Goal: Task Accomplishment & Management: Use online tool/utility

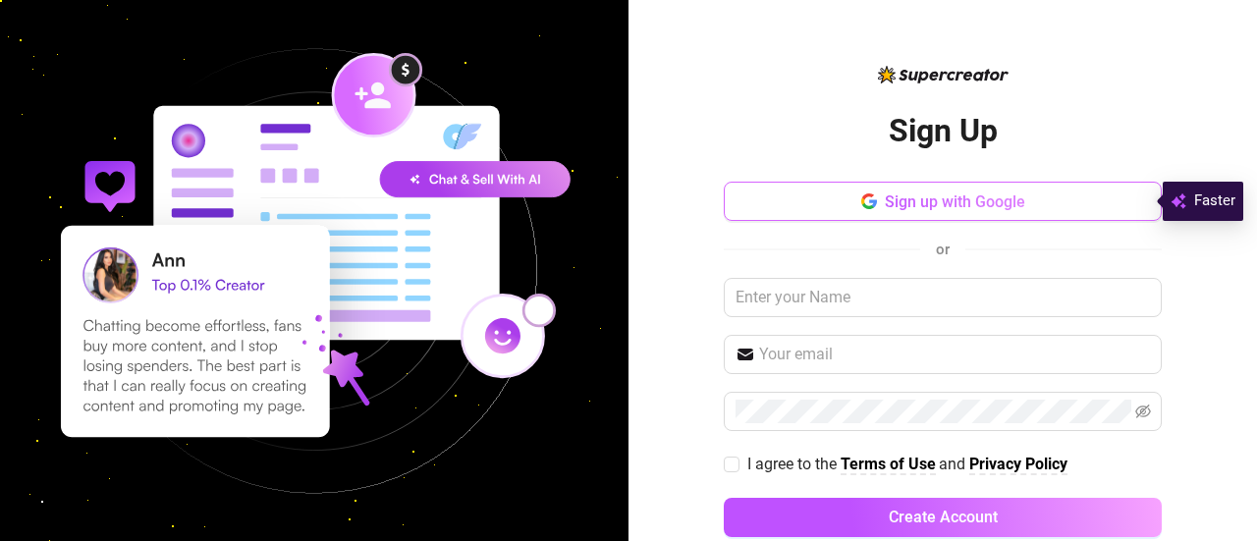
click at [868, 206] on button "Sign up with Google" at bounding box center [943, 201] width 438 height 39
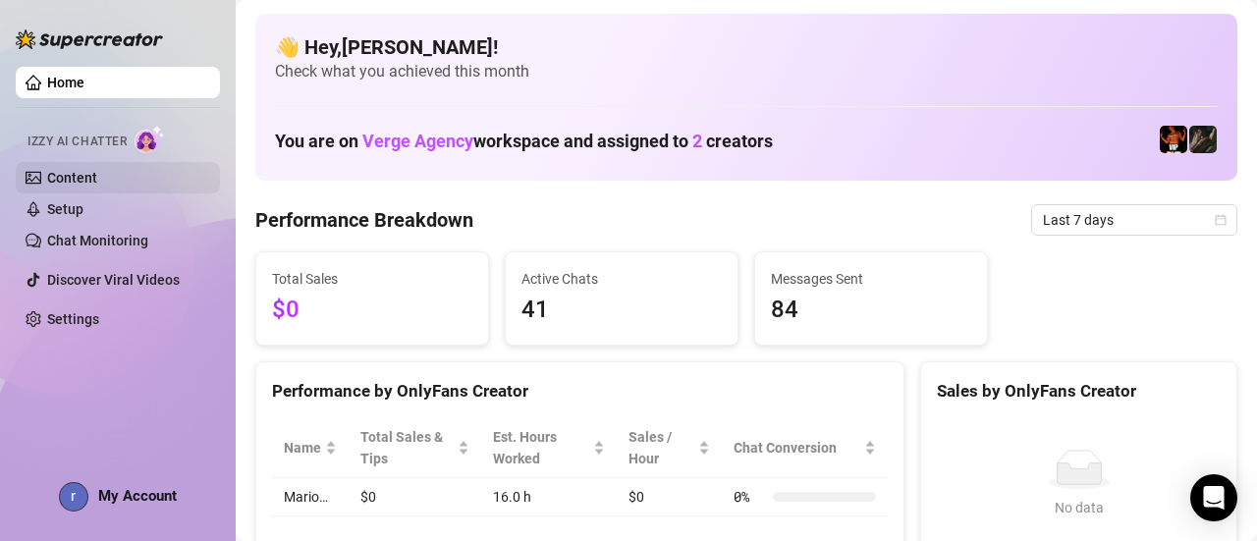
click at [47, 181] on link "Content" at bounding box center [72, 178] width 50 height 16
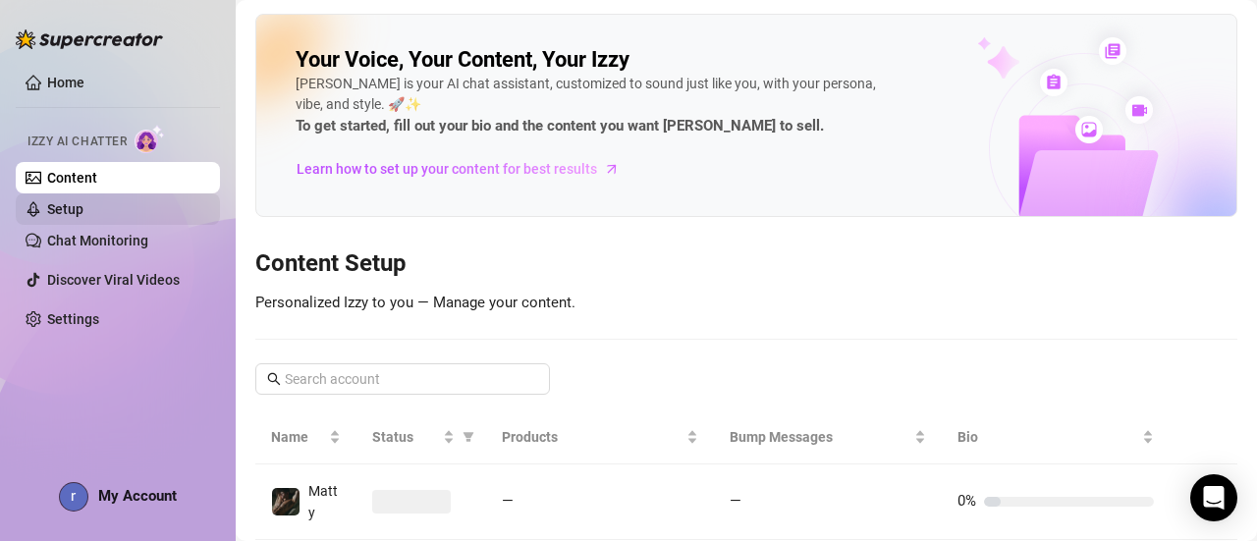
click at [83, 201] on link "Setup" at bounding box center [65, 209] width 36 height 16
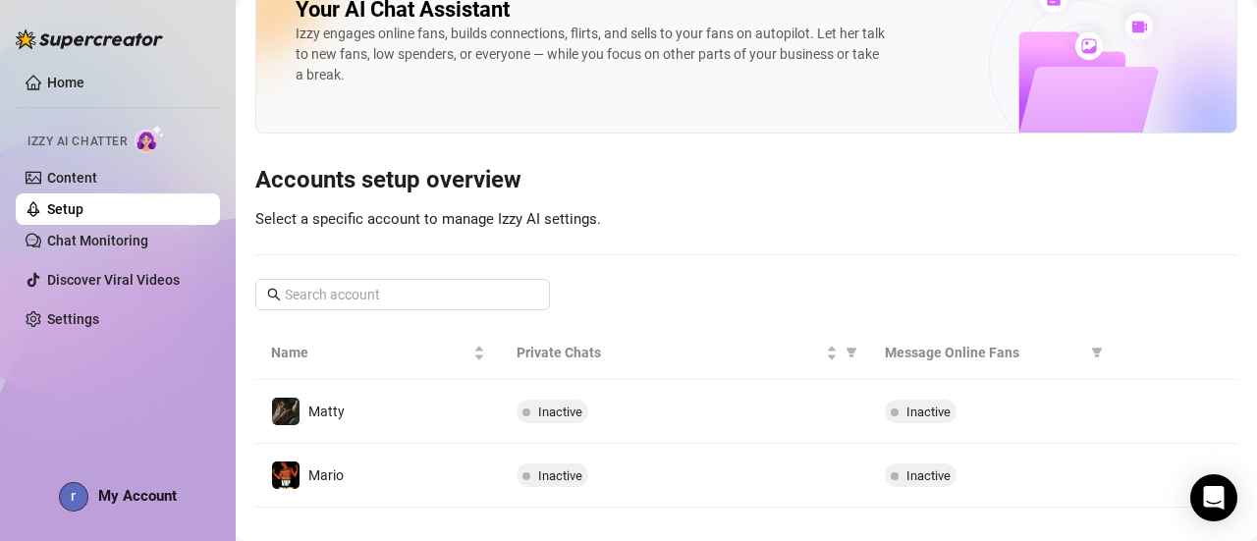
scroll to position [73, 0]
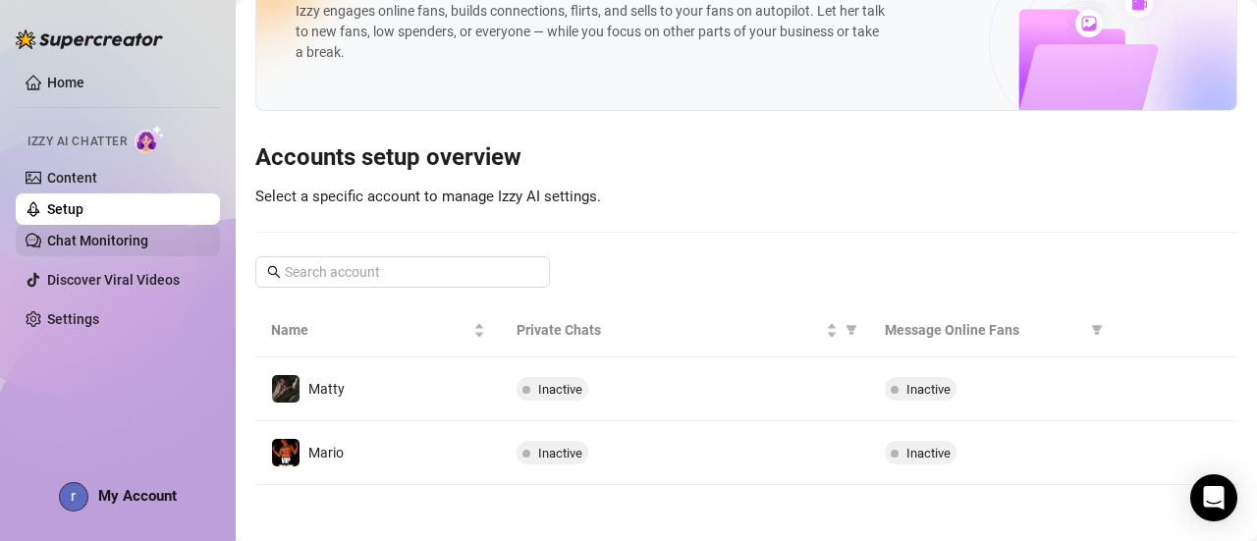
click at [71, 246] on link "Chat Monitoring" at bounding box center [97, 241] width 101 height 16
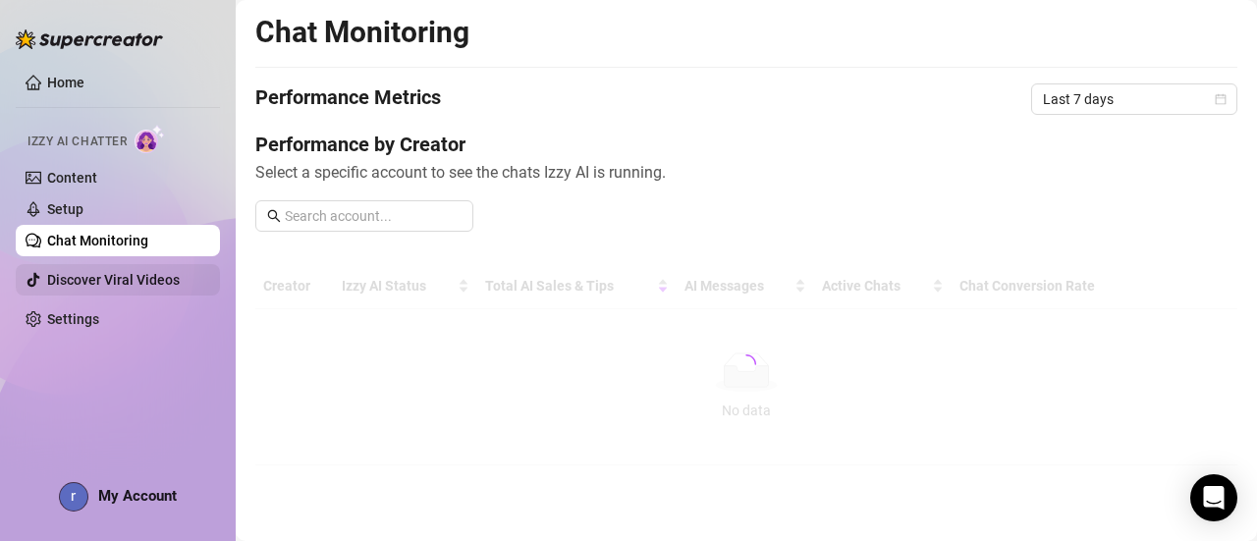
click at [78, 272] on link "Discover Viral Videos" at bounding box center [113, 280] width 133 height 16
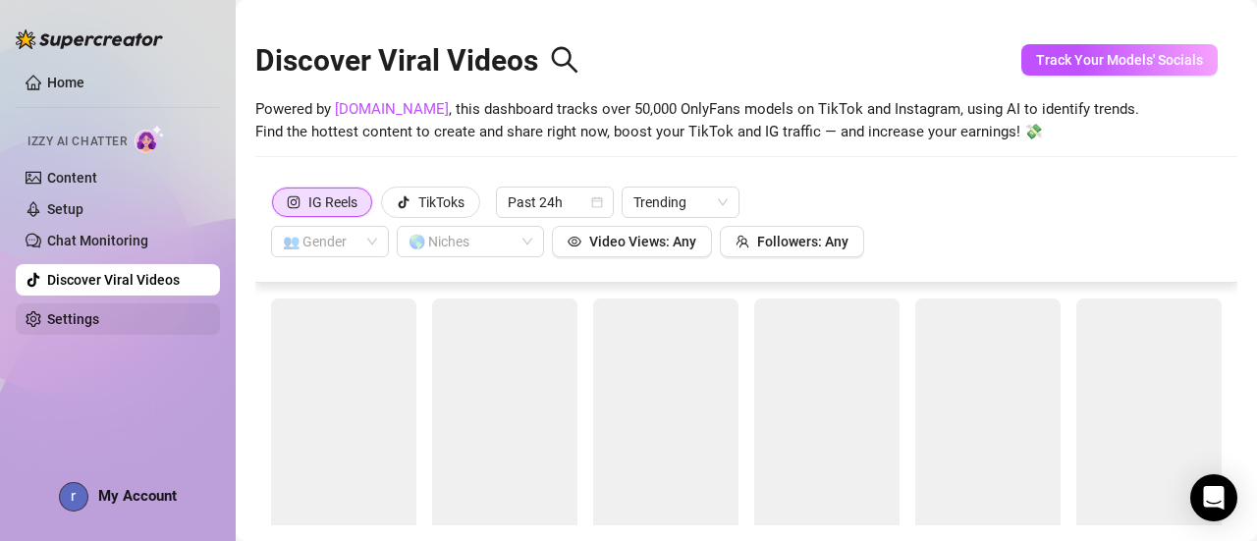
click at [99, 312] on link "Settings" at bounding box center [73, 319] width 52 height 16
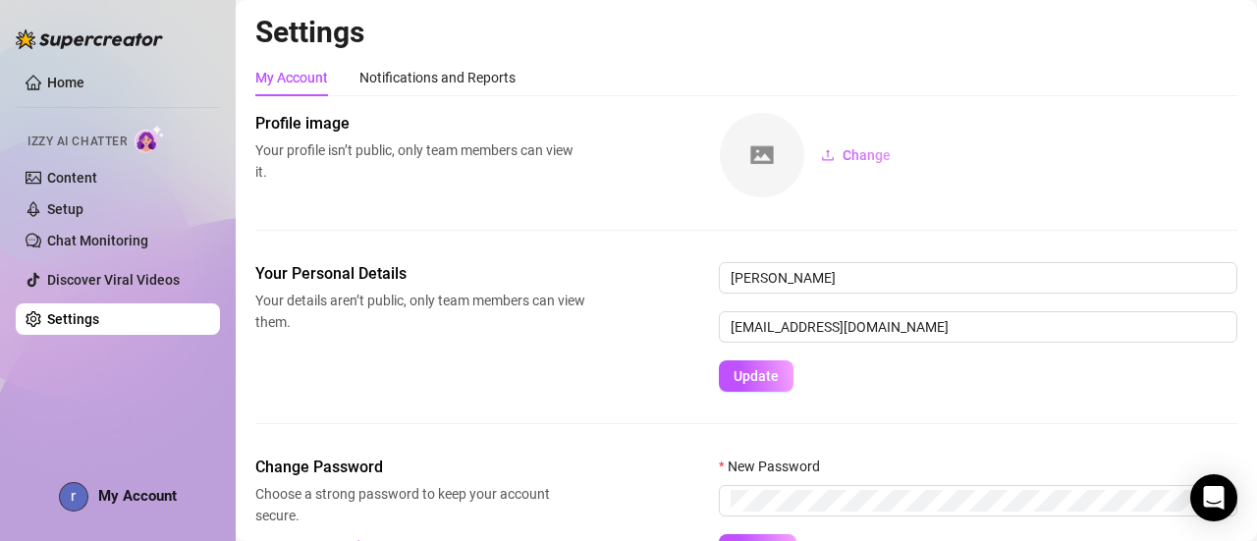
click at [106, 484] on div "My Account" at bounding box center [118, 496] width 118 height 29
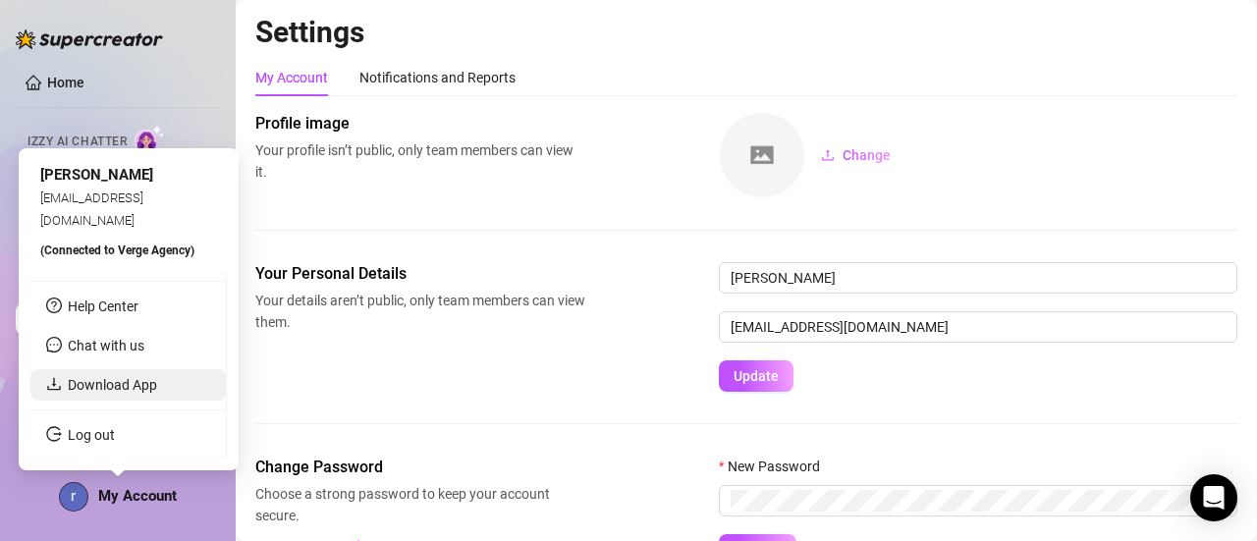
click at [121, 386] on link "Download App" at bounding box center [112, 385] width 89 height 16
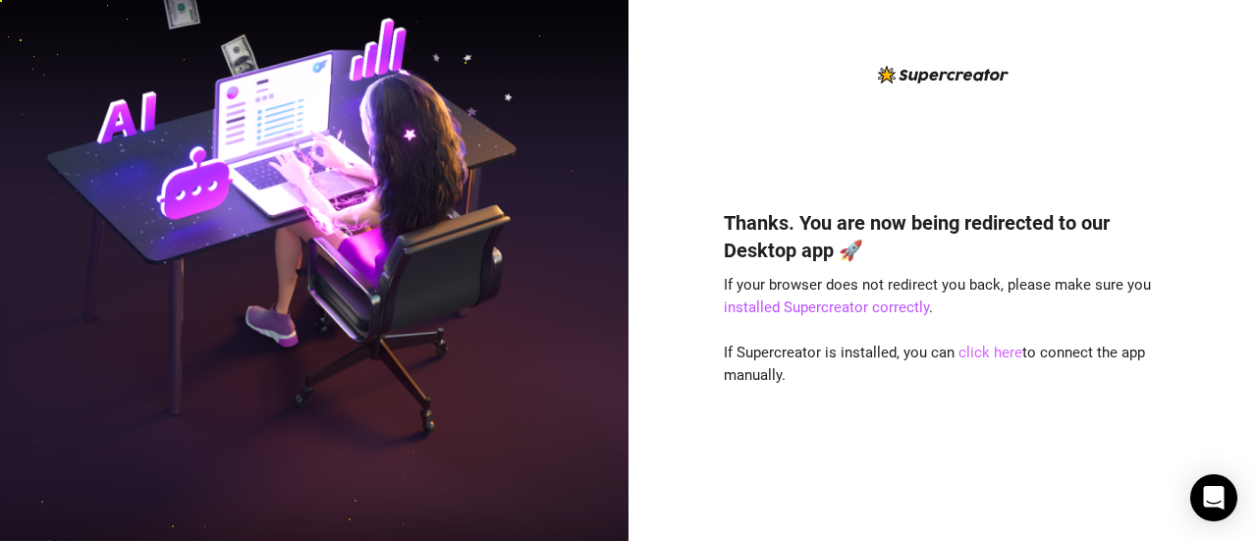
click at [986, 351] on link "click here" at bounding box center [990, 353] width 64 height 18
click at [956, 245] on h4 "Thanks. You are now being redirected to our Desktop app 🚀" at bounding box center [943, 236] width 438 height 55
click at [796, 305] on link "installed Supercreator correctly" at bounding box center [826, 308] width 205 height 18
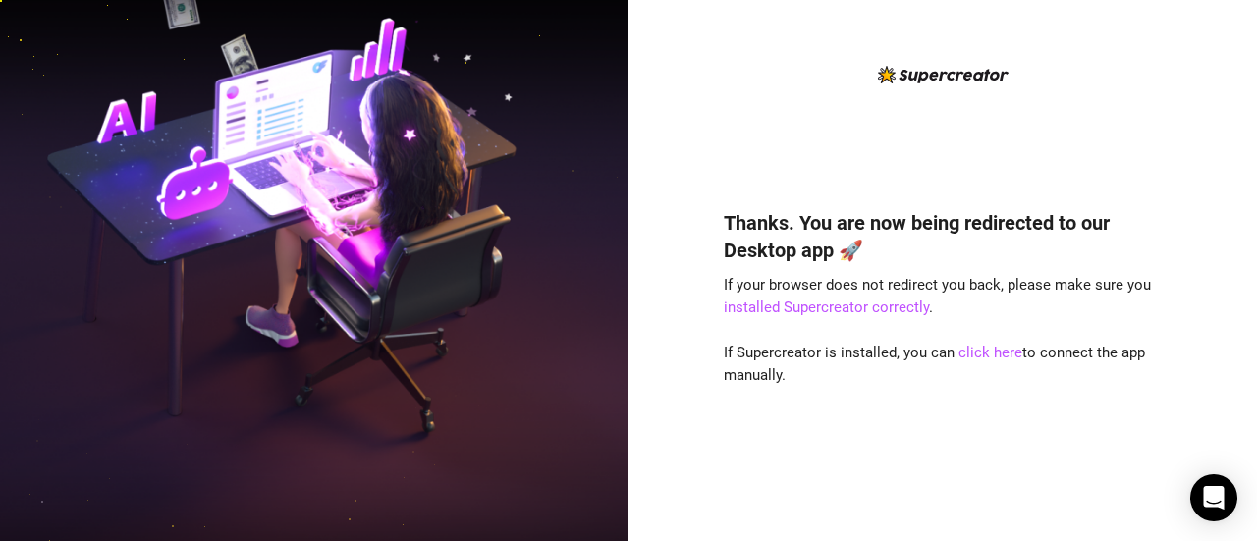
click at [822, 297] on div "Thanks. You are now being redirected to our Desktop app 🚀 If your browser does …" at bounding box center [943, 346] width 438 height 327
click at [822, 300] on link "installed Supercreator correctly" at bounding box center [826, 308] width 205 height 18
click at [969, 353] on link "click here" at bounding box center [990, 353] width 64 height 18
click at [984, 349] on link "click here" at bounding box center [990, 353] width 64 height 18
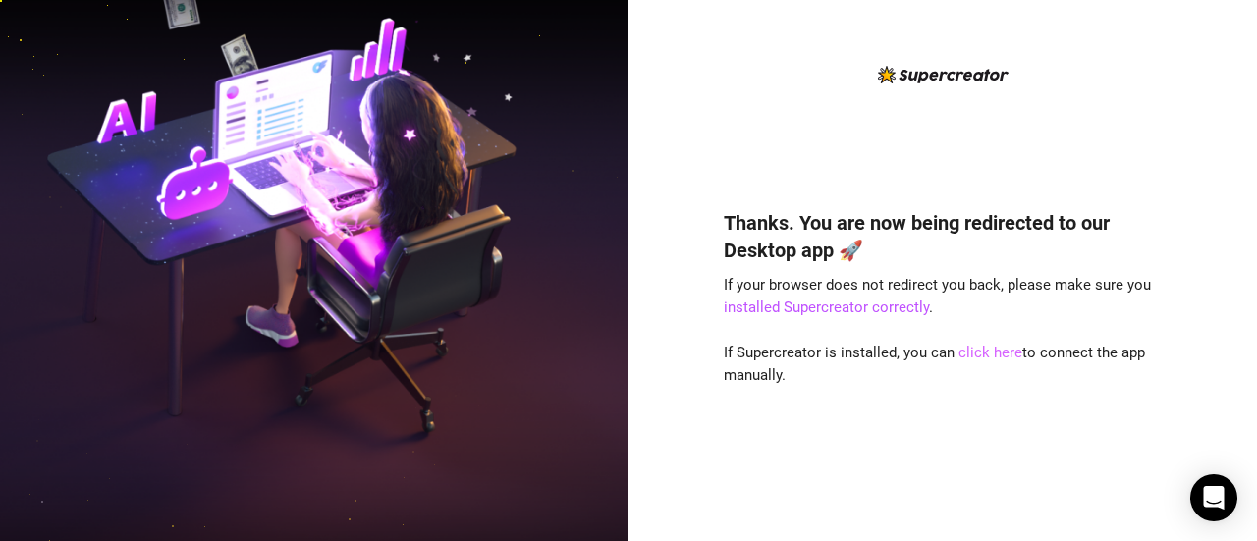
click at [980, 351] on link "click here" at bounding box center [990, 353] width 64 height 18
click at [995, 354] on link "click here" at bounding box center [990, 353] width 64 height 18
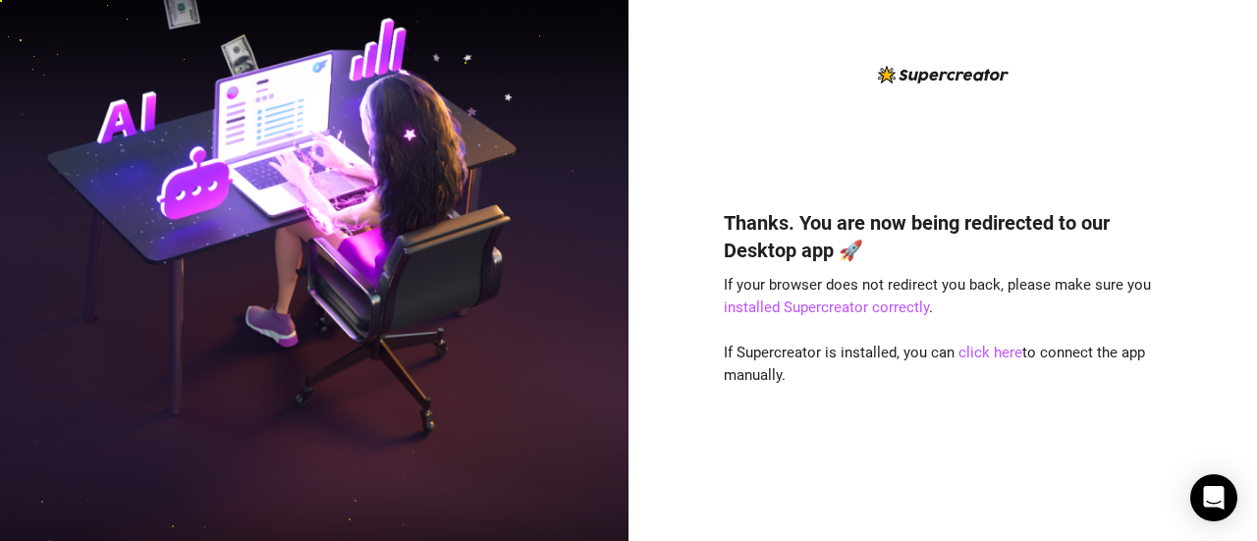
drag, startPoint x: 1100, startPoint y: 5, endPoint x: 813, endPoint y: 30, distance: 287.9
click at [813, 30] on div "Thanks. You are now being redirected to our Desktop app 🚀 If your browser does …" at bounding box center [942, 270] width 628 height 541
click at [994, 348] on link "click here" at bounding box center [990, 353] width 64 height 18
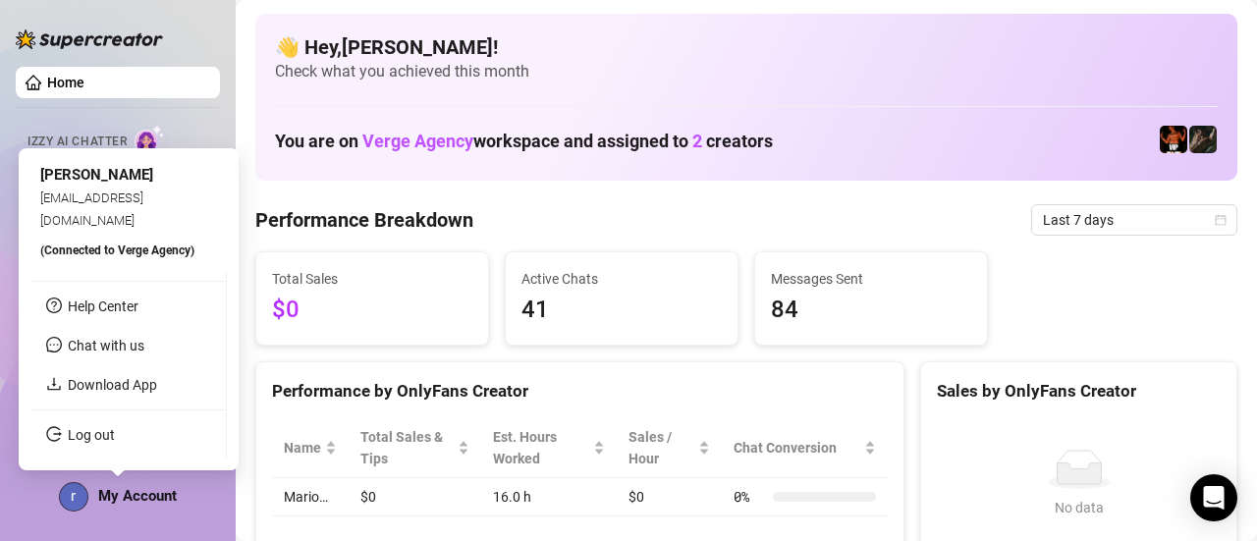
click at [122, 493] on span "My Account" at bounding box center [137, 496] width 79 height 18
click at [123, 487] on span "My Account" at bounding box center [137, 496] width 79 height 18
click at [115, 386] on link "Download App" at bounding box center [112, 385] width 89 height 16
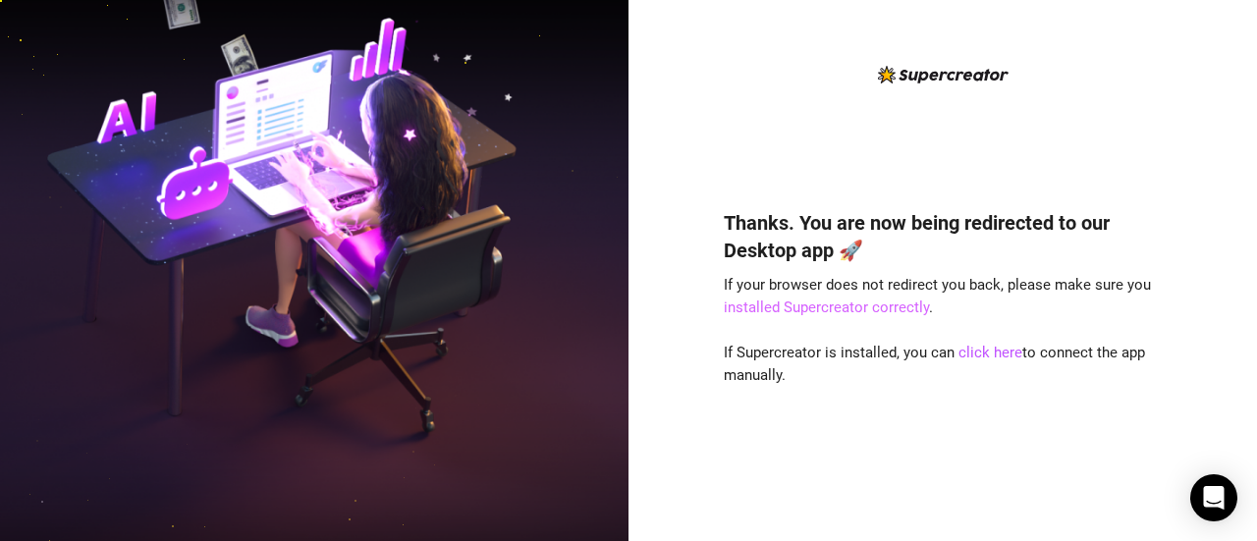
click at [850, 305] on link "installed Supercreator correctly" at bounding box center [826, 308] width 205 height 18
click at [1000, 350] on link "click here" at bounding box center [990, 353] width 64 height 18
